Goal: Contribute content: Add original content to the website for others to see

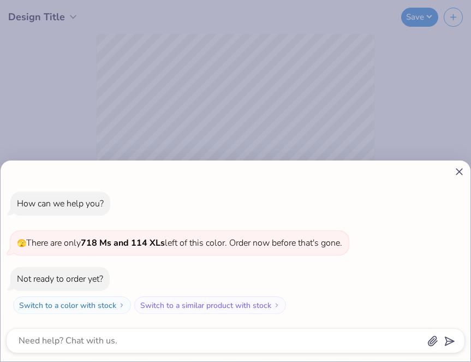
click at [461, 175] on line at bounding box center [459, 172] width 6 height 6
type textarea "x"
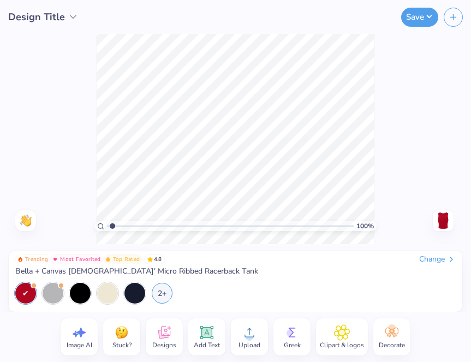
type input "1.63"
type textarea "x"
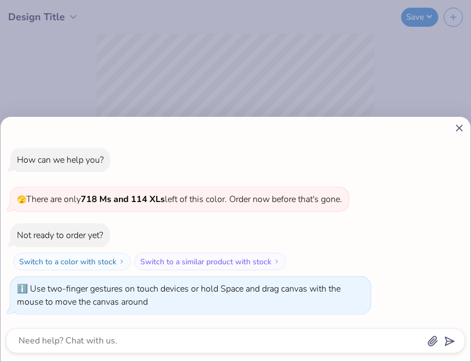
type input "1.86"
type textarea "x"
drag, startPoint x: 109, startPoint y: 226, endPoint x: 140, endPoint y: 226, distance: 31.1
type input "2.14"
click at [140, 226] on input "range" at bounding box center [230, 226] width 247 height 10
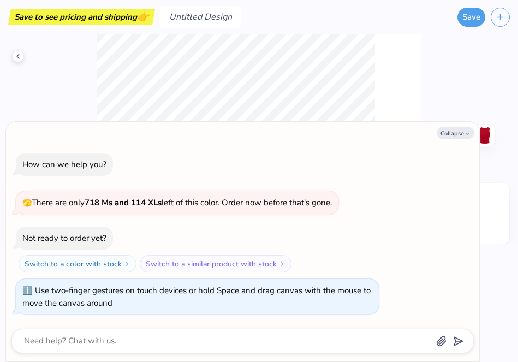
type textarea "x"
type input "1"
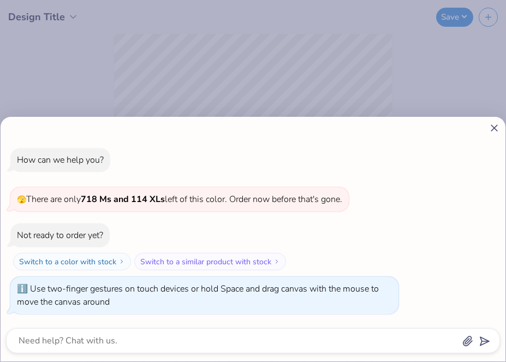
click at [470, 124] on icon at bounding box center [493, 127] width 11 height 11
type textarea "x"
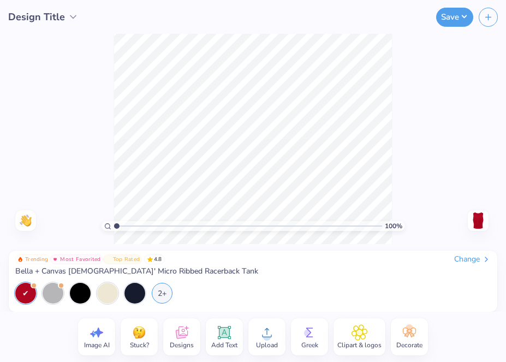
click at [172, 341] on span "Designs" at bounding box center [182, 344] width 24 height 9
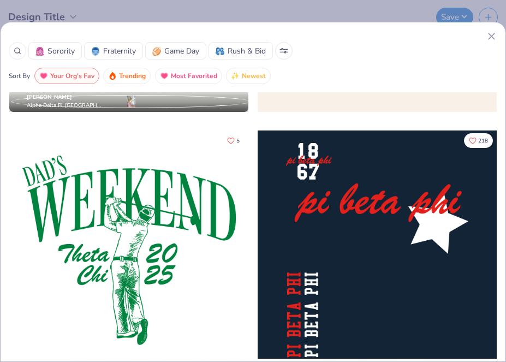
scroll to position [4325, 0]
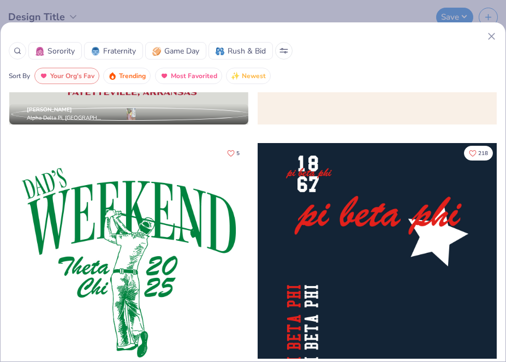
click at [470, 35] on icon at bounding box center [490, 36] width 11 height 11
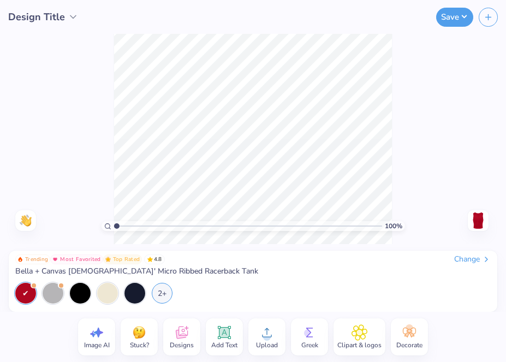
click at [261, 343] on span "Upload" at bounding box center [267, 344] width 22 height 9
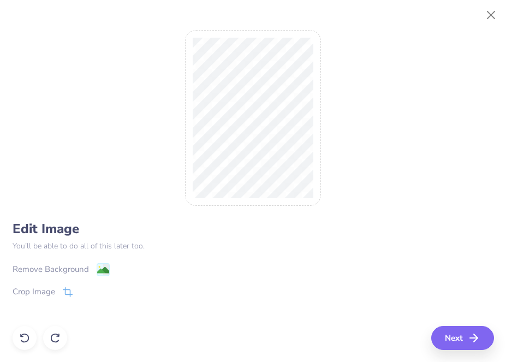
click at [68, 274] on div "Remove Background" at bounding box center [51, 269] width 76 height 13
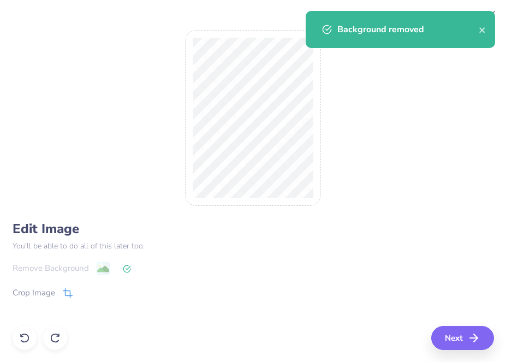
click at [50, 294] on div "Crop Image" at bounding box center [34, 292] width 43 height 13
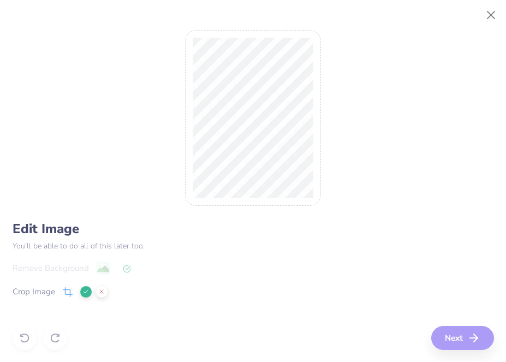
click at [91, 258] on div "Edit Image You’ll be able to do all of this later too. Remove Background Crop I…" at bounding box center [253, 273] width 481 height 104
click at [104, 269] on div "Remove Background Crop Image" at bounding box center [253, 293] width 481 height 64
click at [458, 338] on div "Edit Image You’ll be able to do all of this later too. Remove Background Crop I…" at bounding box center [253, 181] width 481 height 337
click at [83, 291] on icon at bounding box center [85, 291] width 7 height 7
click at [100, 270] on div "Remove Background" at bounding box center [253, 268] width 481 height 14
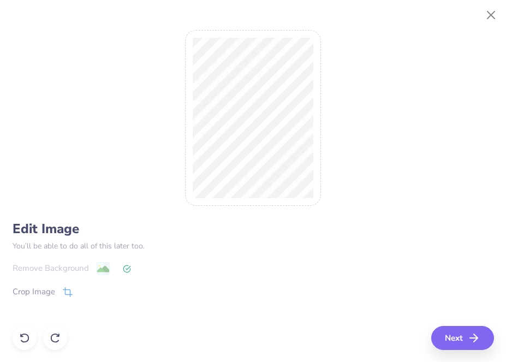
click at [105, 269] on div "Remove Background" at bounding box center [253, 268] width 481 height 14
click at [135, 269] on div "Remove Background" at bounding box center [253, 268] width 481 height 14
click at [121, 269] on div "Remove Background" at bounding box center [253, 268] width 481 height 14
click at [443, 335] on button "Next" at bounding box center [463, 338] width 63 height 24
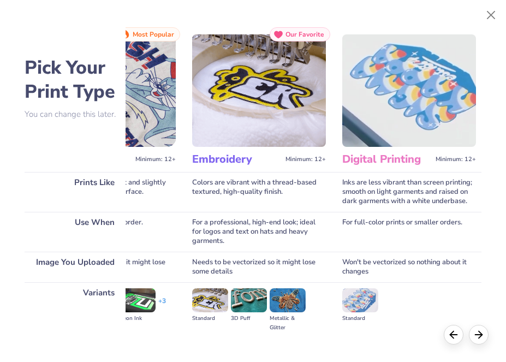
scroll to position [0, 0]
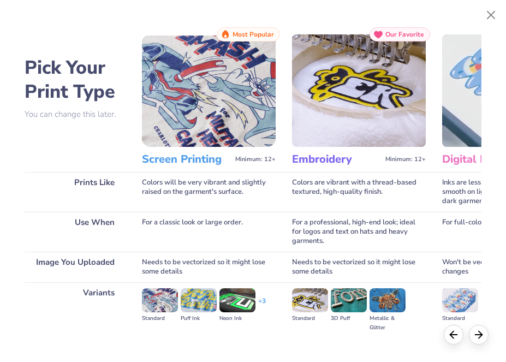
click at [220, 99] on img at bounding box center [209, 90] width 134 height 112
click at [237, 79] on img at bounding box center [209, 90] width 134 height 112
click at [225, 111] on img at bounding box center [209, 90] width 134 height 112
click at [255, 159] on span "Minimum: 12+" at bounding box center [255, 159] width 40 height 8
click at [196, 163] on h3 "Screen Printing" at bounding box center [186, 159] width 89 height 14
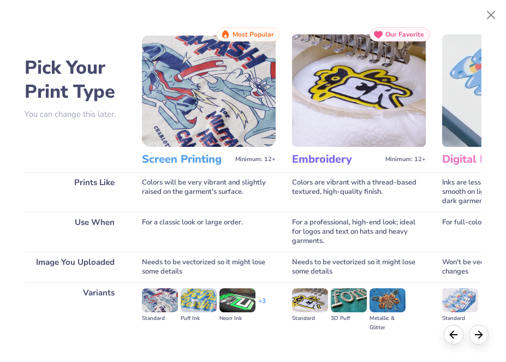
click at [172, 156] on h3 "Screen Printing" at bounding box center [186, 159] width 89 height 14
click at [183, 85] on img at bounding box center [209, 90] width 134 height 112
click at [470, 339] on div at bounding box center [478, 333] width 20 height 20
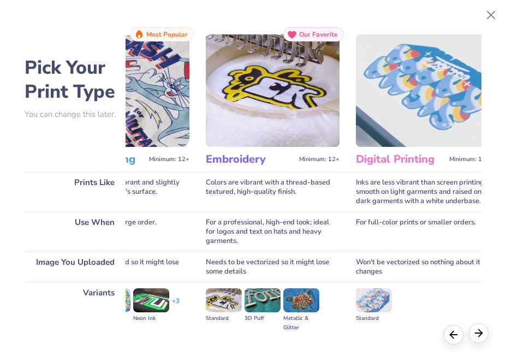
click at [470, 339] on div at bounding box center [478, 333] width 20 height 20
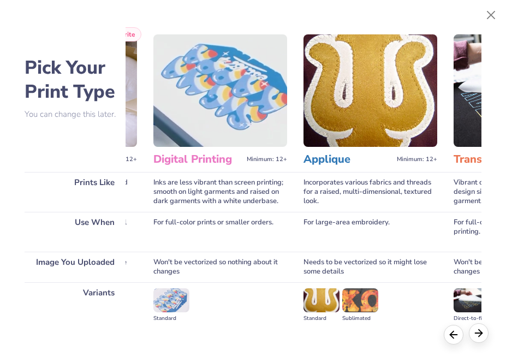
click at [470, 339] on div at bounding box center [478, 333] width 20 height 20
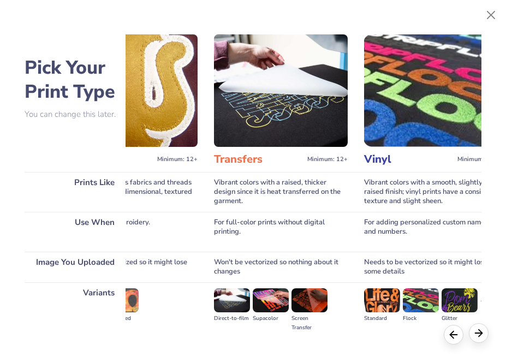
click at [470, 339] on div at bounding box center [478, 333] width 20 height 20
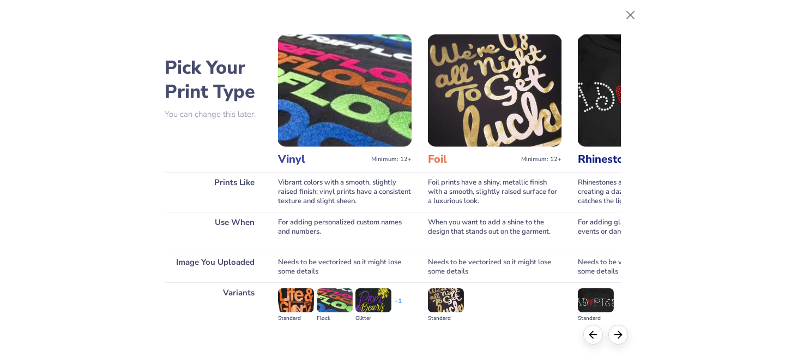
scroll to position [0, 759]
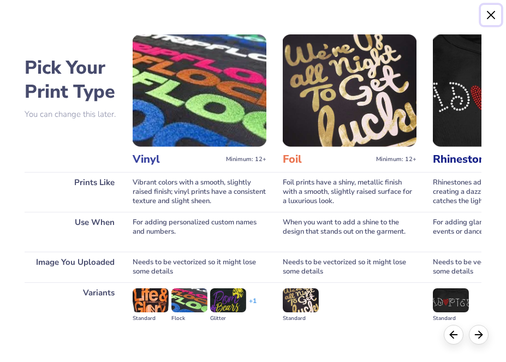
click at [470, 19] on button "Close" at bounding box center [490, 15] width 21 height 21
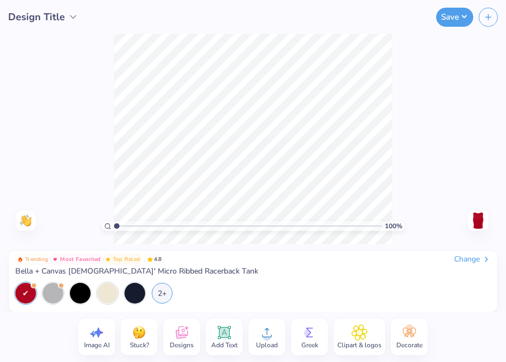
click at [267, 339] on circle at bounding box center [267, 337] width 8 height 8
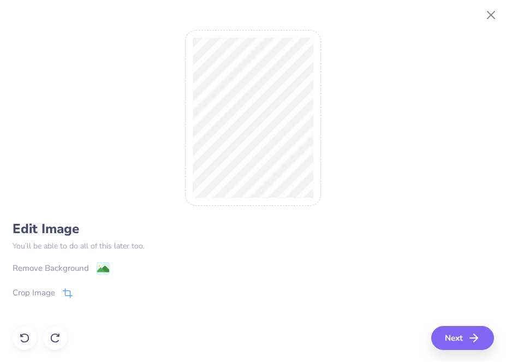
click at [59, 292] on div "Crop Image" at bounding box center [43, 292] width 60 height 13
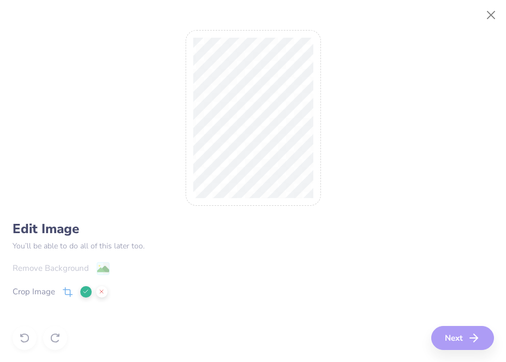
click at [441, 334] on div "Edit Image You’ll be able to do all of this later too. Remove Background Crop I…" at bounding box center [253, 181] width 481 height 337
click at [462, 341] on div "Edit Image You’ll be able to do all of this later too. Remove Background Crop I…" at bounding box center [253, 181] width 481 height 337
click at [464, 344] on div "Edit Image You’ll be able to do all of this later too. Remove Background Crop I…" at bounding box center [253, 181] width 481 height 337
click at [339, 200] on div "Edit Image You’ll be able to do all of this later too. Remove Background Crop I…" at bounding box center [253, 181] width 481 height 337
click at [88, 290] on icon at bounding box center [85, 291] width 7 height 7
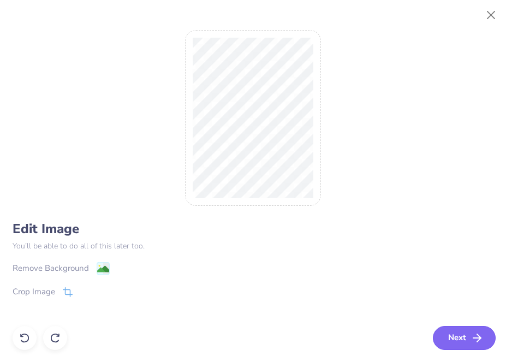
click at [460, 335] on button "Next" at bounding box center [463, 338] width 63 height 24
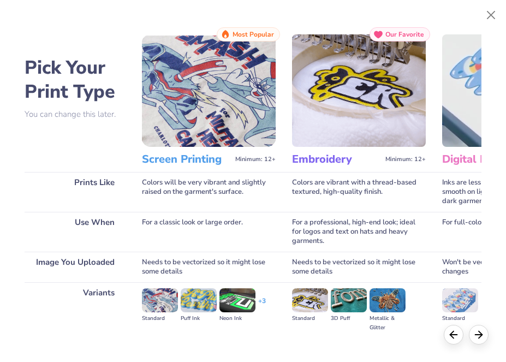
click at [219, 93] on img at bounding box center [209, 90] width 134 height 112
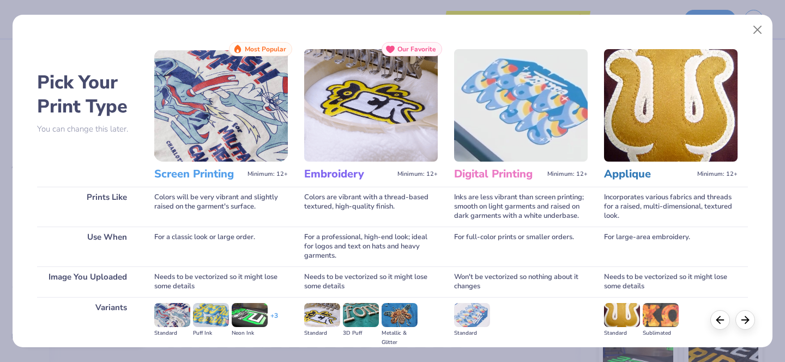
click at [258, 127] on img at bounding box center [221, 105] width 134 height 112
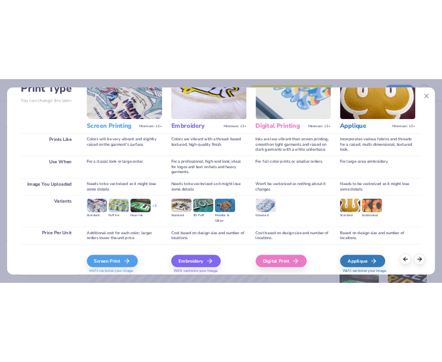
scroll to position [128, 0]
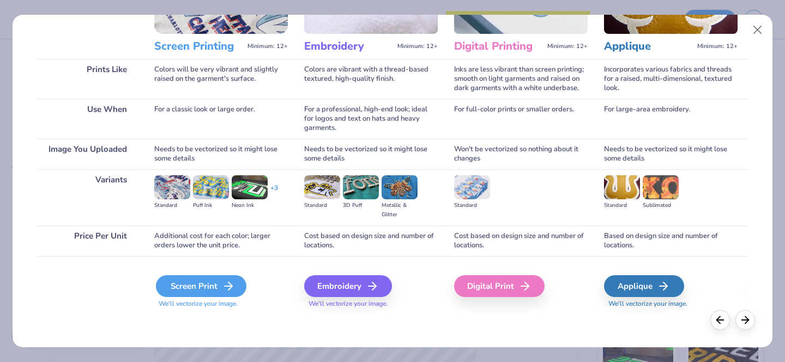
click at [219, 288] on div "Screen Print" at bounding box center [201, 286] width 91 height 22
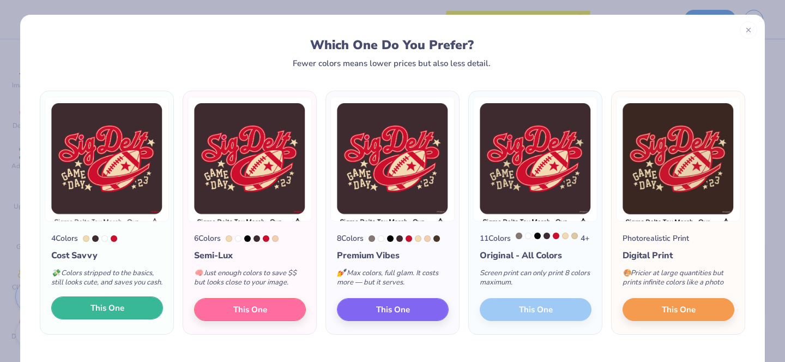
click at [118, 319] on button "This One" at bounding box center [107, 307] width 112 height 23
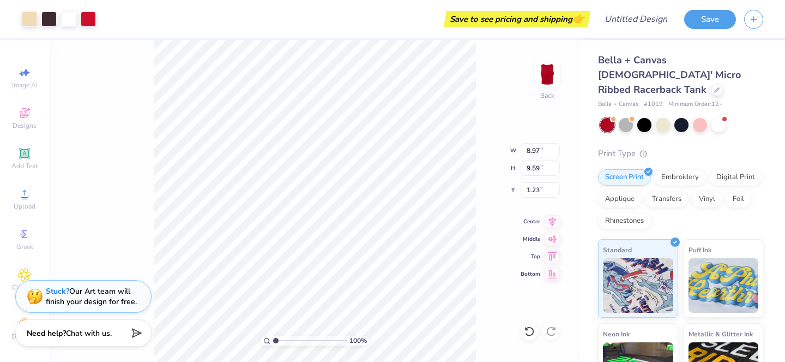
type input "1.23"
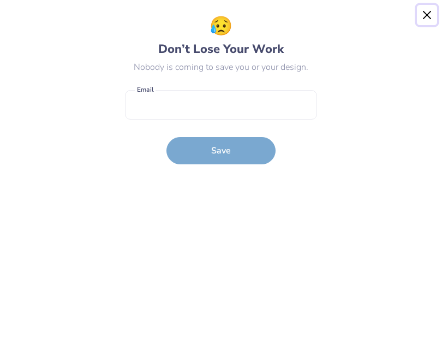
click at [425, 16] on button "Close" at bounding box center [427, 15] width 21 height 21
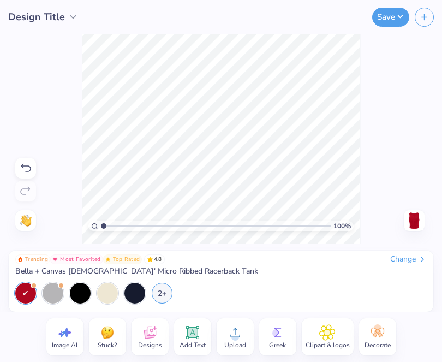
click at [33, 11] on span "Design Title" at bounding box center [36, 17] width 57 height 15
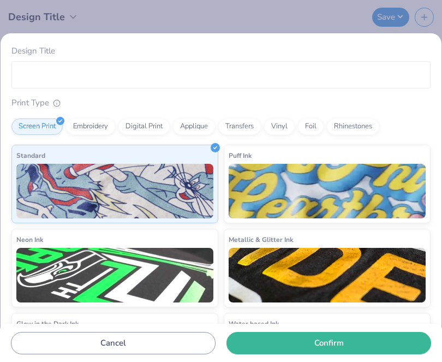
click at [337, 17] on div "Design Title Print Type Screen Print Embroidery Digital Print Applique Transfer…" at bounding box center [221, 181] width 442 height 362
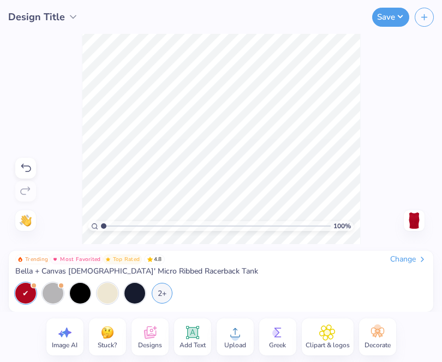
click at [59, 17] on span "Design Title" at bounding box center [36, 17] width 57 height 15
